Goal: Transaction & Acquisition: Purchase product/service

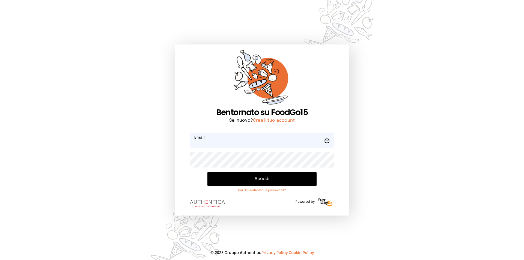
type input "**********"
click at [258, 176] on button "Accedi" at bounding box center [261, 179] width 109 height 14
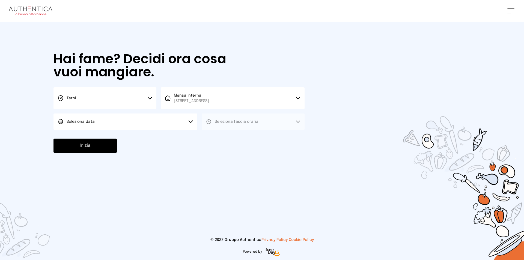
click at [145, 100] on button "Terni" at bounding box center [104, 98] width 103 height 22
click at [112, 119] on li "Terni" at bounding box center [104, 116] width 103 height 15
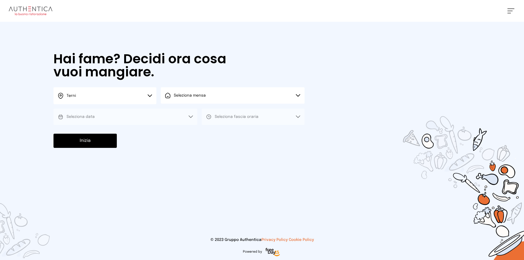
click at [212, 96] on button "Seleziona mensa" at bounding box center [233, 95] width 144 height 16
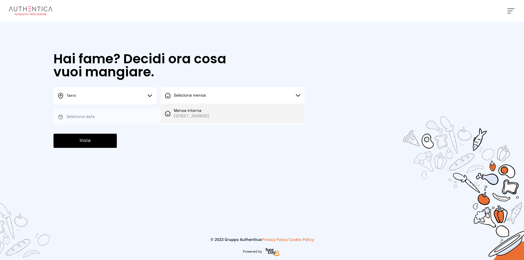
click at [207, 116] on span "[STREET_ADDRESS]" at bounding box center [191, 116] width 35 height 5
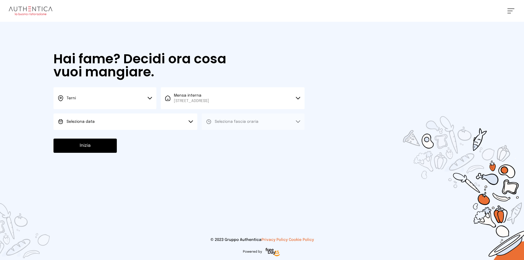
click at [124, 119] on button "Seleziona data" at bounding box center [125, 122] width 144 height 16
click at [104, 135] on li "[DATE], [DATE]" at bounding box center [125, 137] width 144 height 14
click at [240, 124] on span "Seleziona fascia oraria" at bounding box center [237, 121] width 44 height 5
click at [232, 141] on li "Pranzo" at bounding box center [253, 137] width 103 height 14
click at [94, 144] on button "Inizia" at bounding box center [84, 146] width 63 height 14
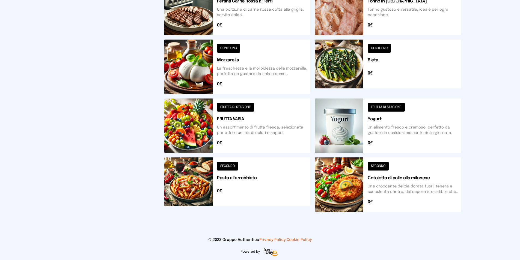
scroll to position [137, 0]
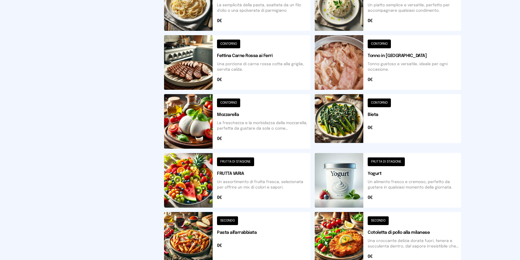
click at [335, 124] on button at bounding box center [388, 121] width 146 height 55
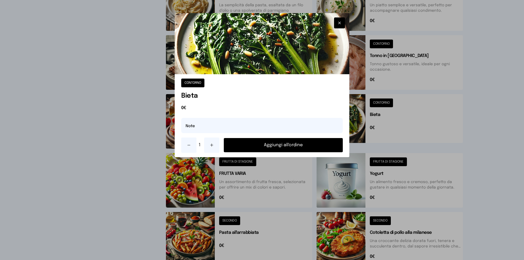
click at [305, 145] on button "Aggiungi all'ordine" at bounding box center [283, 145] width 119 height 14
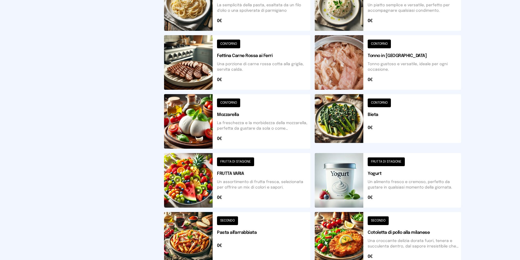
click at [183, 173] on button at bounding box center [237, 180] width 146 height 55
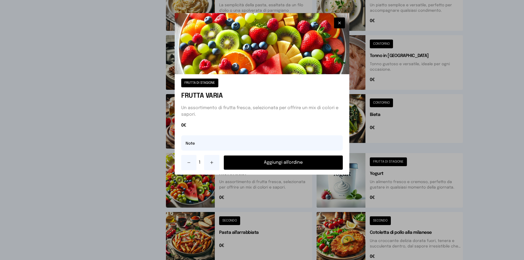
click at [271, 162] on button "Aggiungi all'ordine" at bounding box center [283, 163] width 119 height 14
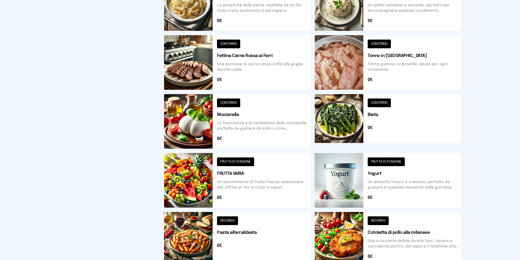
click at [193, 136] on button at bounding box center [237, 121] width 146 height 55
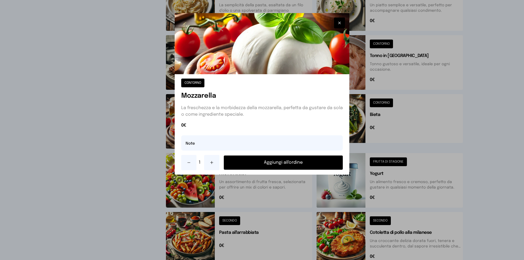
click at [271, 161] on button "Aggiungi all'ordine" at bounding box center [283, 163] width 119 height 14
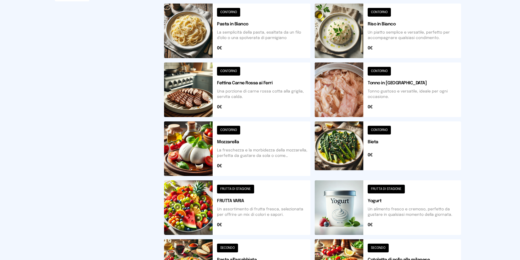
scroll to position [83, 0]
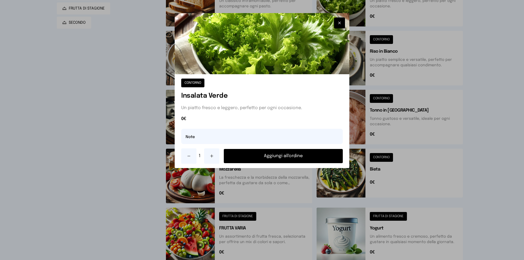
click at [312, 156] on button "Aggiungi all'ordine" at bounding box center [283, 156] width 119 height 14
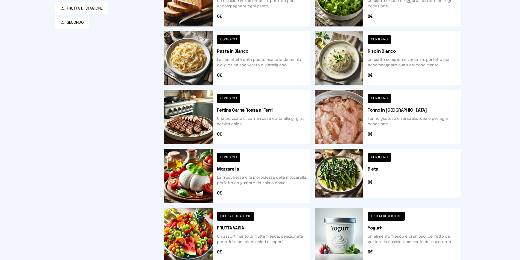
click at [343, 74] on button at bounding box center [388, 58] width 146 height 55
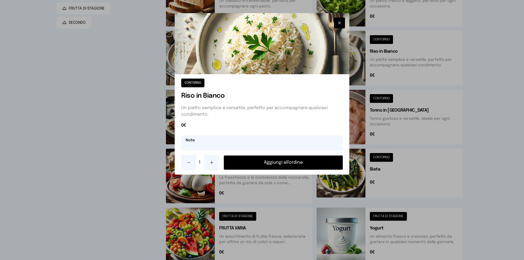
click at [224, 139] on input "text" at bounding box center [262, 142] width 162 height 15
type input "**********"
drag, startPoint x: 264, startPoint y: 163, endPoint x: 266, endPoint y: 175, distance: 11.9
click at [265, 163] on button "Aggiungi all'ordine" at bounding box center [283, 163] width 119 height 14
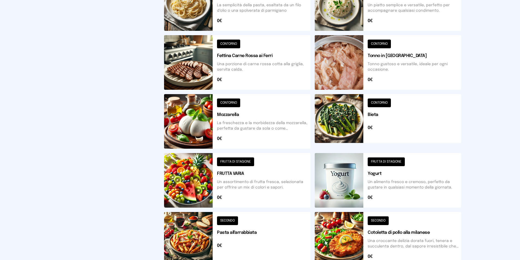
scroll to position [110, 0]
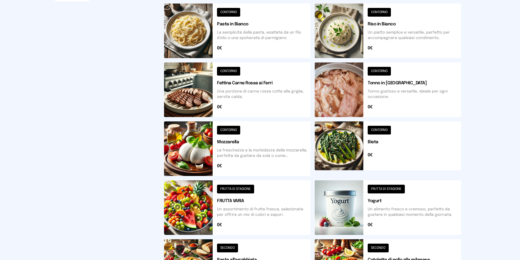
click at [203, 91] on button at bounding box center [237, 89] width 146 height 55
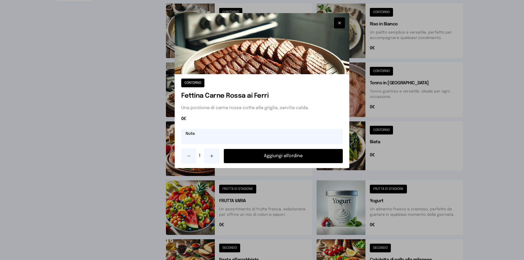
click at [211, 140] on input "text" at bounding box center [262, 136] width 162 height 15
type input "**********"
click at [287, 153] on button "Aggiungi all'ordine" at bounding box center [283, 156] width 119 height 14
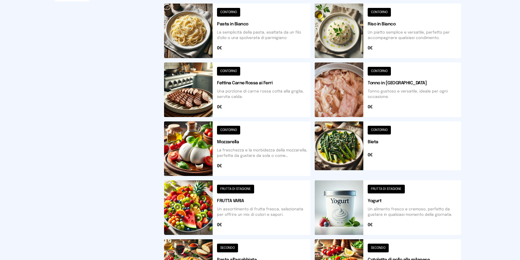
scroll to position [1, 0]
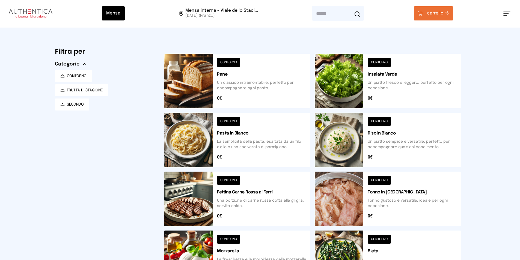
click at [333, 71] on button at bounding box center [388, 81] width 146 height 55
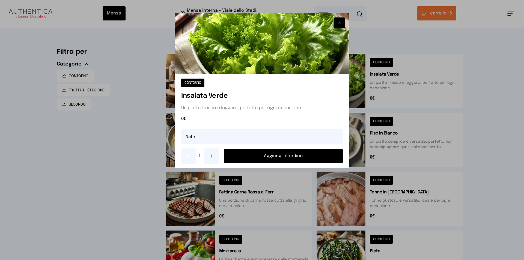
click at [320, 155] on button "Aggiungi all'ordine" at bounding box center [283, 156] width 119 height 14
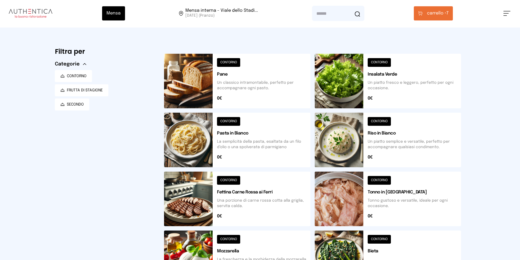
click at [433, 11] on span "carrello •" at bounding box center [436, 13] width 19 height 7
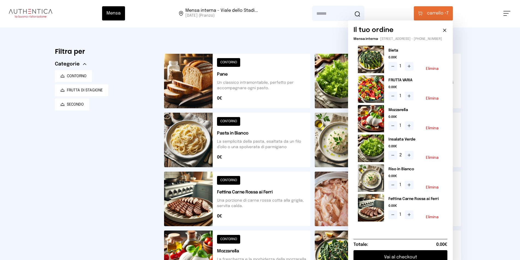
click at [431, 130] on button "Elimina" at bounding box center [432, 128] width 13 height 4
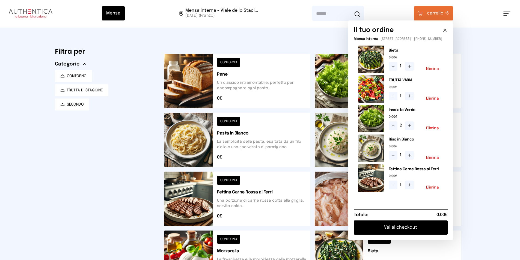
scroll to position [28, 0]
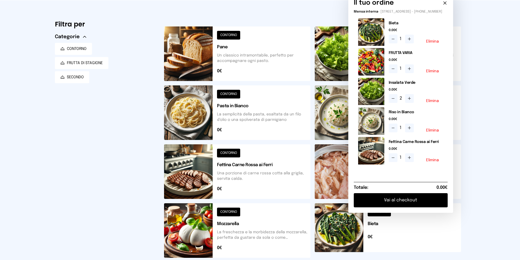
click at [202, 230] on button at bounding box center [237, 230] width 146 height 55
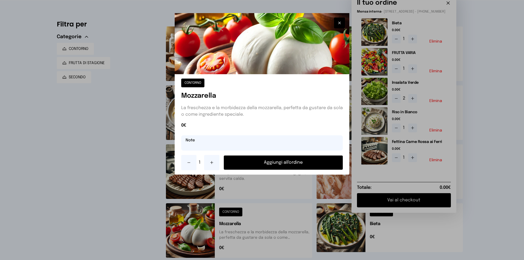
click at [214, 147] on input "text" at bounding box center [262, 142] width 162 height 15
type input "*"
type input "**********"
click at [260, 163] on button "Aggiungi all'ordine" at bounding box center [283, 163] width 119 height 14
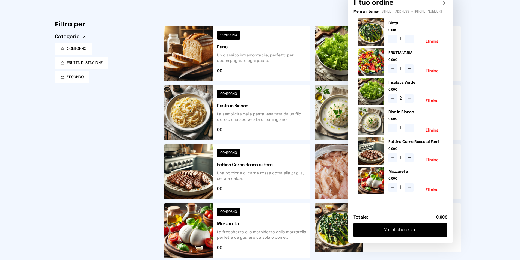
click at [433, 192] on button "Elimina" at bounding box center [432, 190] width 13 height 4
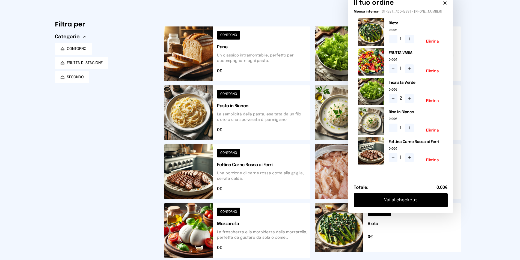
click at [196, 238] on button at bounding box center [237, 230] width 146 height 55
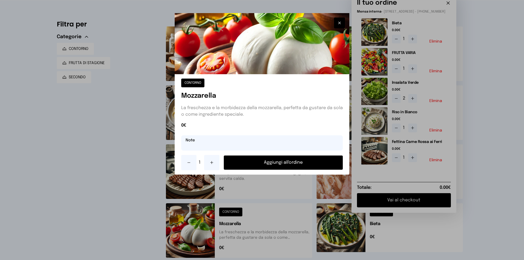
click at [224, 147] on input "text" at bounding box center [262, 142] width 162 height 15
type input "*********"
click at [263, 162] on button "Aggiungi all'ordine" at bounding box center [283, 163] width 119 height 14
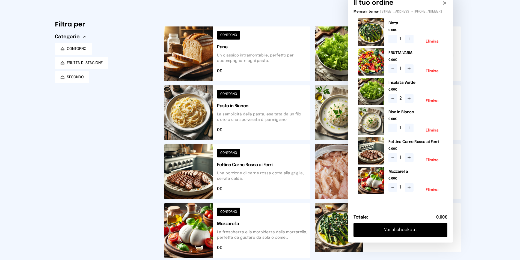
click at [428, 236] on button "Vai al checkout" at bounding box center [400, 230] width 94 height 14
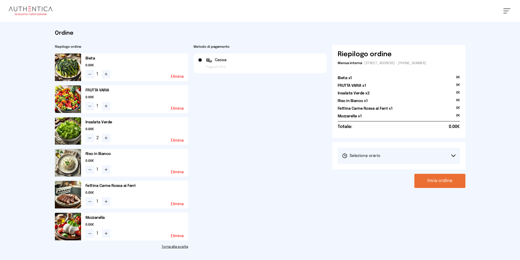
drag, startPoint x: 453, startPoint y: 156, endPoint x: 450, endPoint y: 156, distance: 3.3
click at [452, 156] on icon at bounding box center [453, 155] width 4 height 3
click at [367, 170] on span "1° Turno (13:00 - 15:00)" at bounding box center [362, 170] width 41 height 5
click at [431, 180] on button "Invia ordine" at bounding box center [439, 181] width 51 height 14
